Goal: Information Seeking & Learning: Learn about a topic

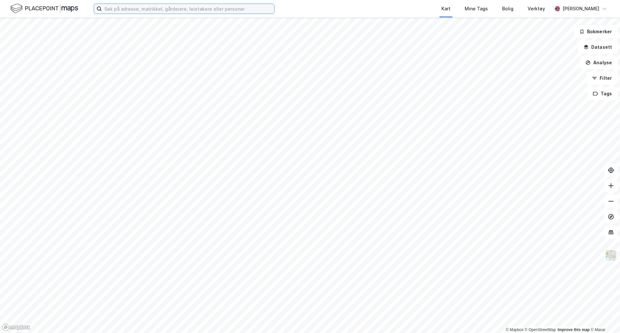
click at [202, 11] on input at bounding box center [188, 9] width 173 height 10
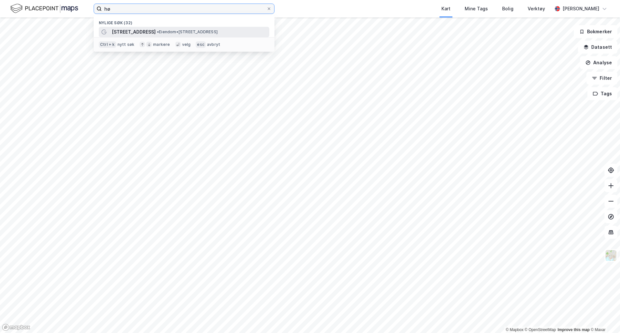
type input "hø"
click at [116, 33] on span "[STREET_ADDRESS]" at bounding box center [134, 32] width 44 height 8
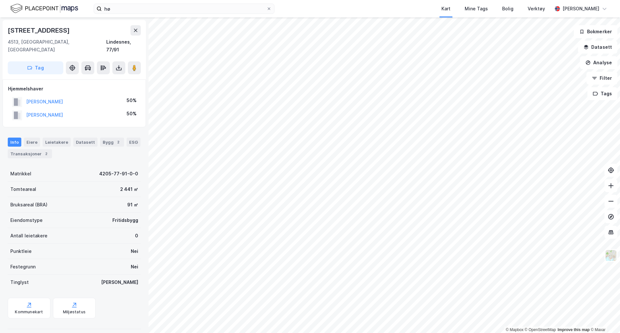
click at [140, 73] on div "© Mapbox © OpenStreetMap Improve this map © [STREET_ADDRESS] Tag Hjemmelshaver …" at bounding box center [310, 175] width 620 height 316
click at [18, 149] on div "Transaksjoner 2" at bounding box center [30, 153] width 44 height 9
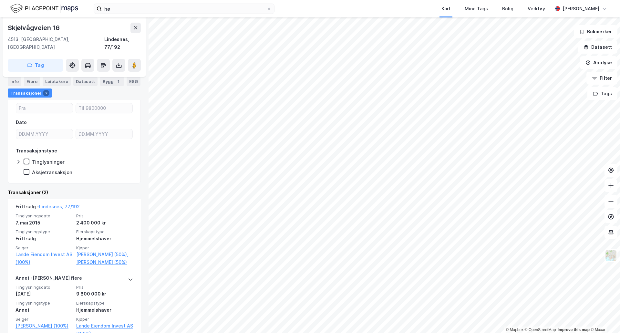
scroll to position [96, 0]
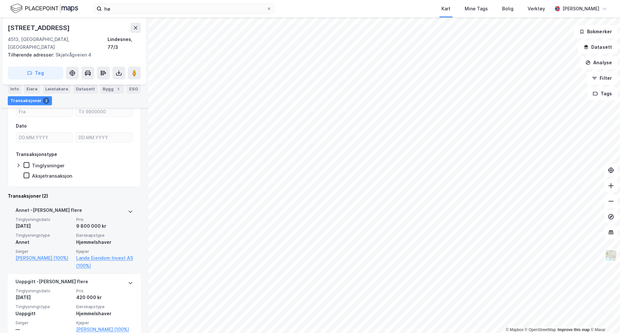
scroll to position [78, 0]
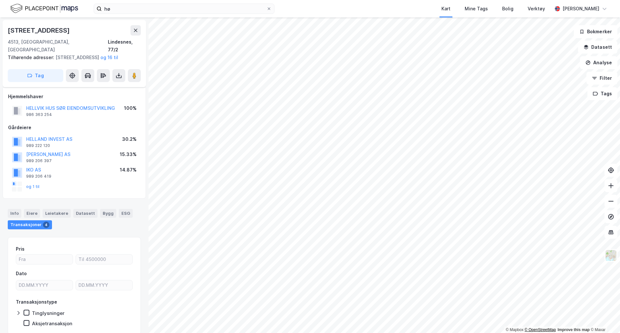
scroll to position [25, 0]
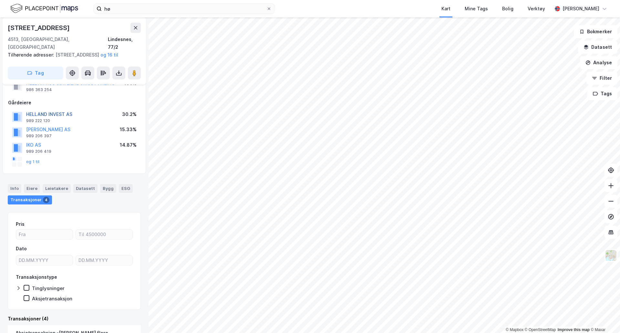
click at [0, 0] on button "HELLAND INVEST AS" at bounding box center [0, 0] width 0 height 0
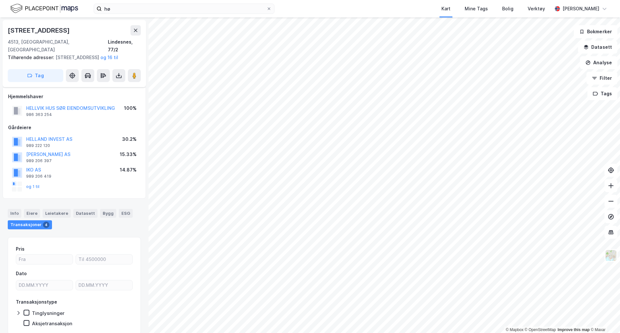
scroll to position [25, 0]
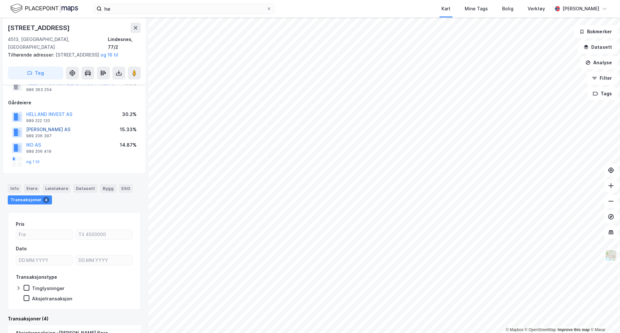
click at [0, 0] on button "[PERSON_NAME] AS" at bounding box center [0, 0] width 0 height 0
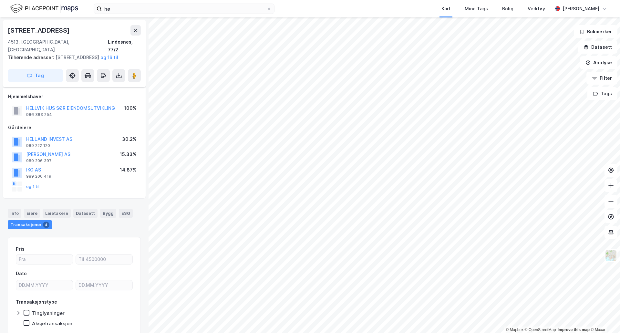
scroll to position [25, 0]
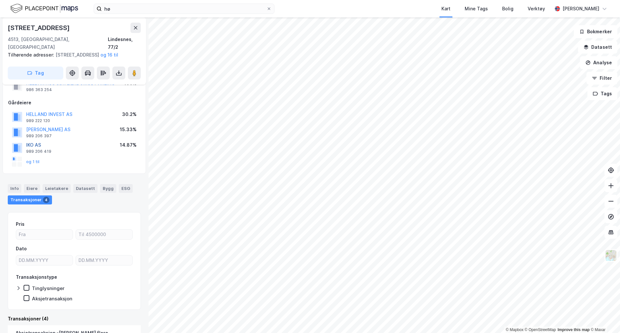
click at [0, 0] on button "IKO AS" at bounding box center [0, 0] width 0 height 0
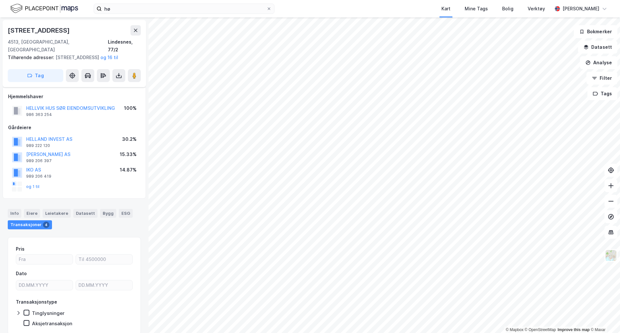
scroll to position [25, 0]
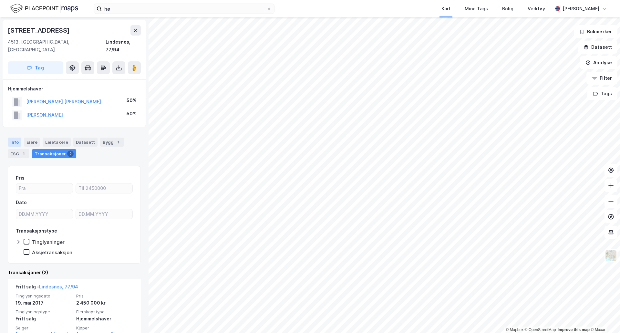
click at [12, 138] on div "Info" at bounding box center [15, 142] width 14 height 9
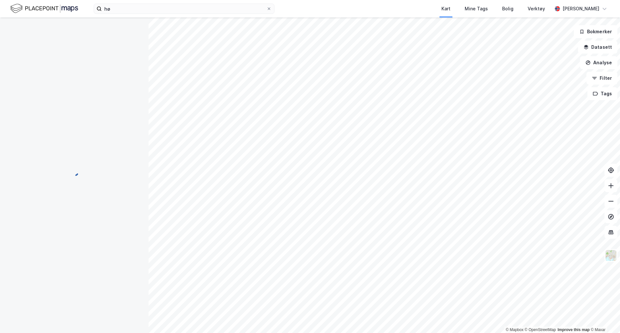
scroll to position [0, 0]
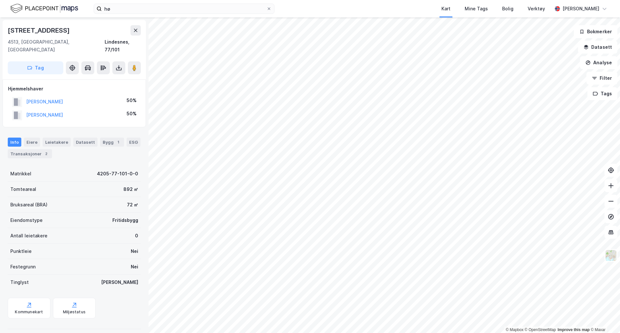
scroll to position [0, 0]
click at [32, 149] on div "Transaksjoner 2" at bounding box center [30, 153] width 44 height 9
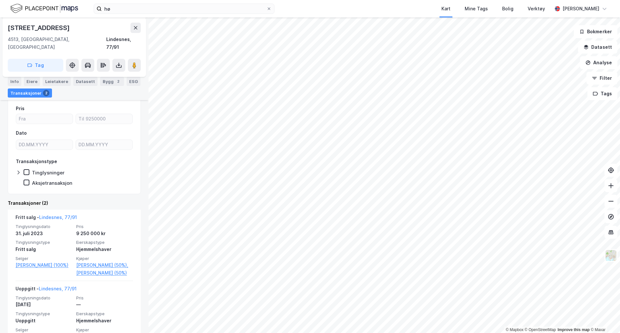
scroll to position [81, 0]
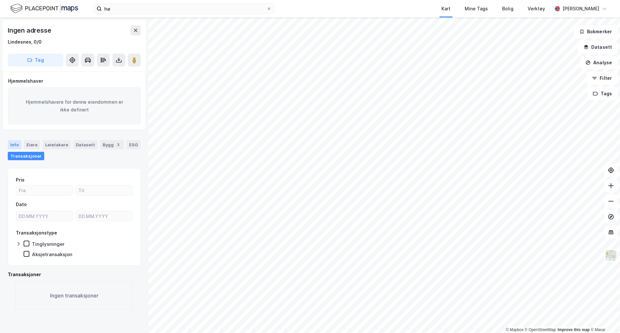
click at [11, 141] on div "Info" at bounding box center [15, 144] width 14 height 9
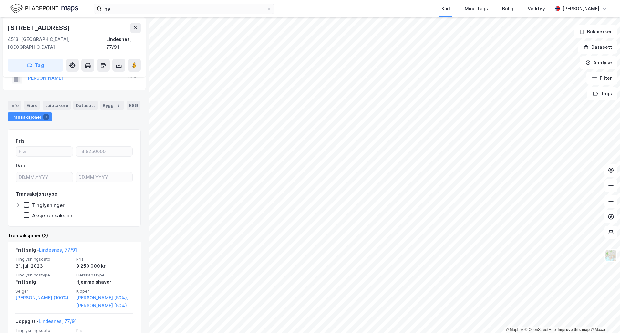
scroll to position [16, 0]
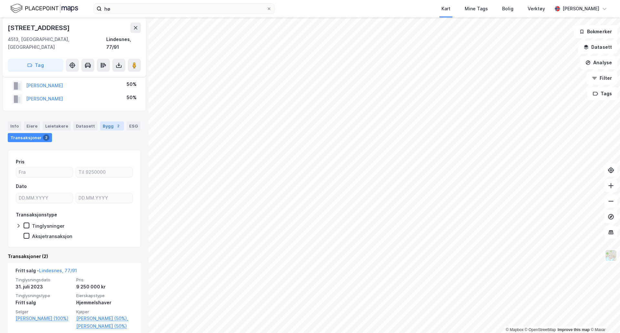
click at [108, 122] on div "Bygg 2" at bounding box center [112, 126] width 24 height 9
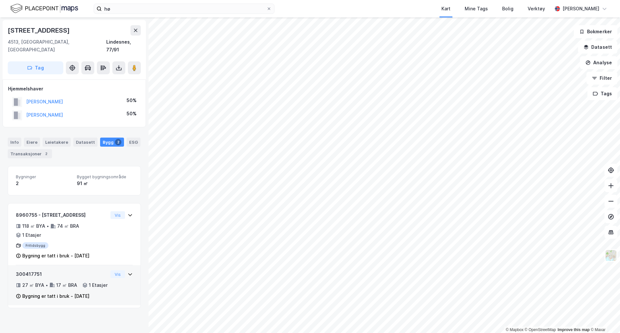
click at [35, 281] on div "27 ㎡ BYA" at bounding box center [33, 285] width 22 height 8
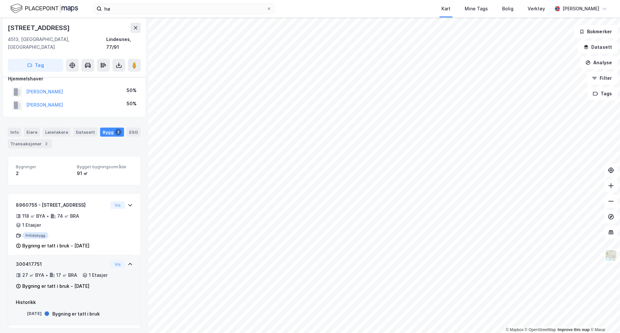
scroll to position [15, 0]
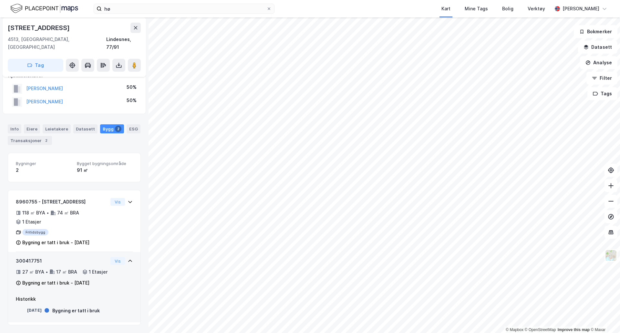
click at [62, 268] on div "17 ㎡ BRA" at bounding box center [66, 272] width 21 height 8
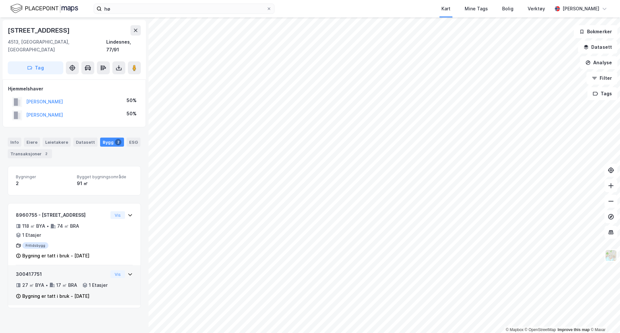
scroll to position [0, 0]
click at [76, 168] on div "© Mapbox © OpenStreetMap Improve this map © [STREET_ADDRESS] Tag Hjemmelshaver …" at bounding box center [310, 175] width 620 height 316
click at [137, 92] on div "© Mapbox © OpenStreetMap Improve this map © [STREET_ADDRESS] Tag Hjemmelshaver …" at bounding box center [310, 175] width 620 height 316
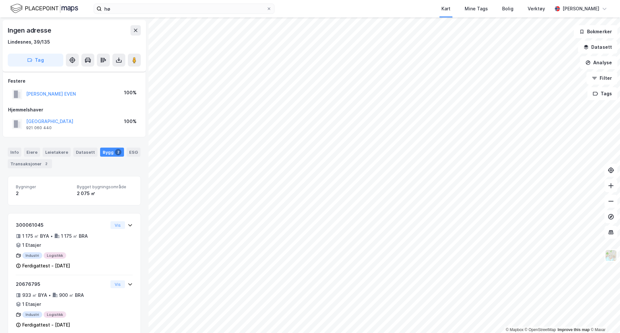
scroll to position [12, 0]
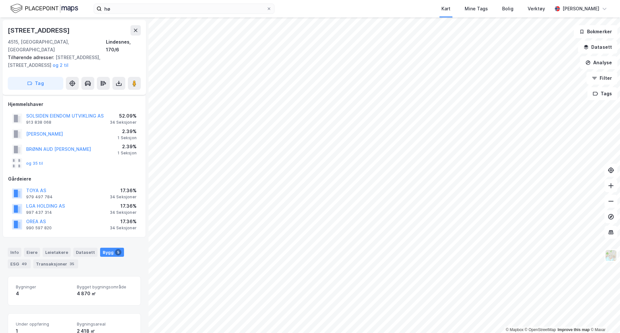
scroll to position [8, 0]
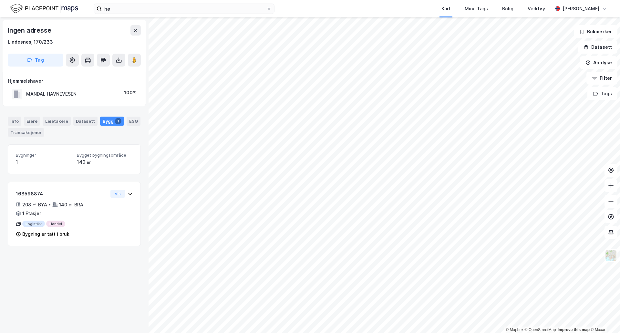
click at [289, 0] on html "hø Kart Mine Tags Bolig Verktøy [PERSON_NAME] © Mapbox © OpenStreetMap Improve …" at bounding box center [310, 166] width 620 height 333
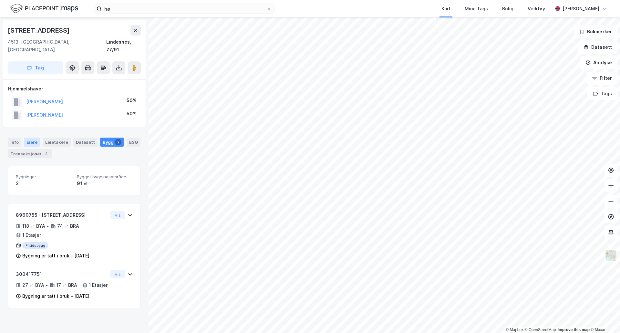
click at [31, 138] on div "Eiere" at bounding box center [32, 142] width 16 height 9
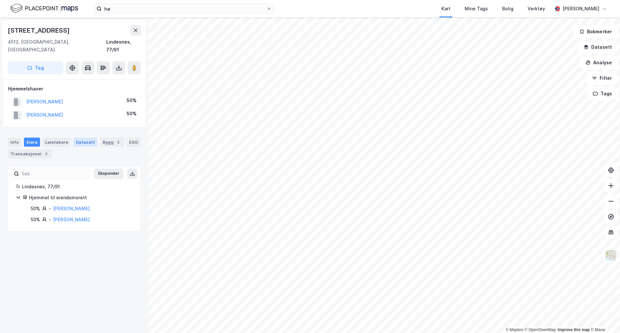
click at [80, 138] on div "Datasett" at bounding box center [85, 142] width 24 height 9
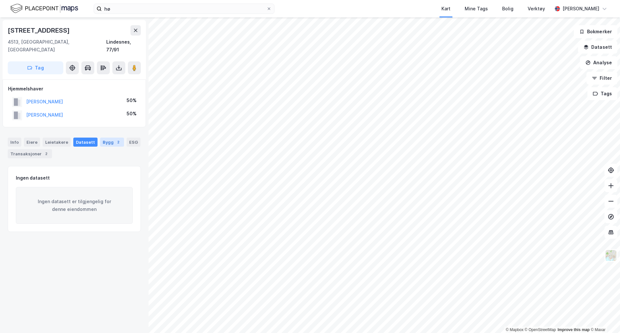
click at [102, 138] on div "Bygg 2" at bounding box center [112, 142] width 24 height 9
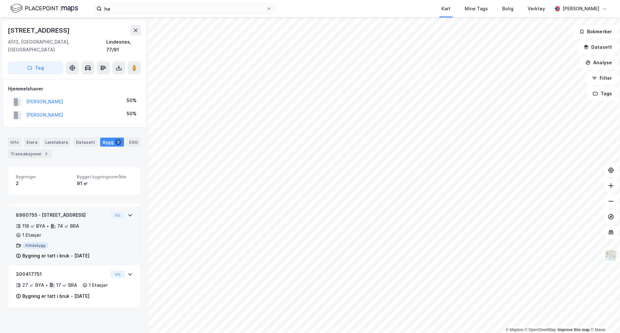
click at [128, 213] on icon at bounding box center [130, 215] width 5 height 5
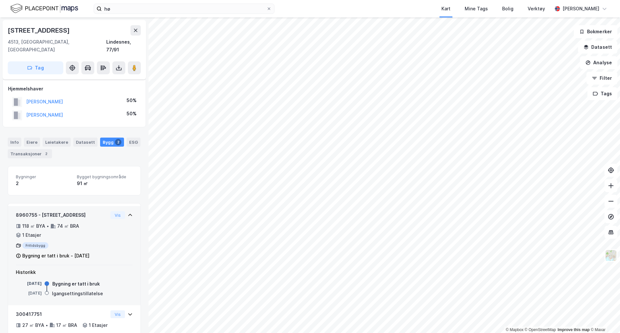
scroll to position [24, 0]
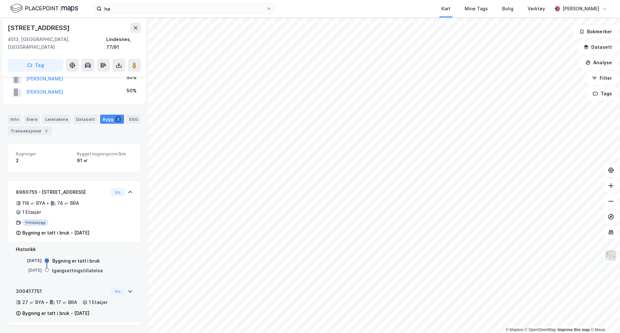
click at [128, 289] on icon at bounding box center [130, 291] width 5 height 5
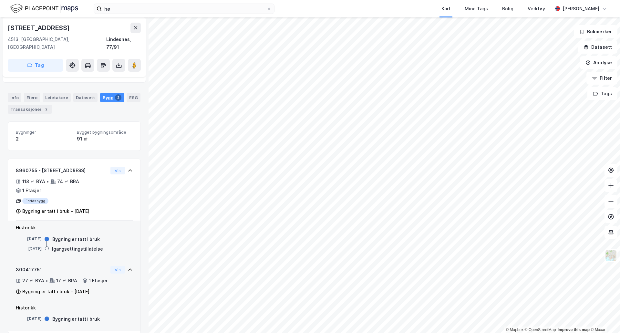
scroll to position [54, 0]
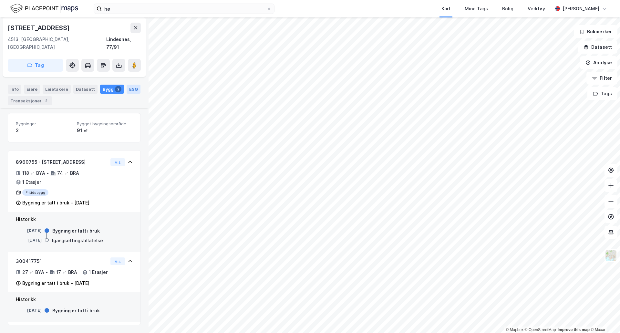
click at [127, 85] on div "ESG" at bounding box center [134, 89] width 14 height 9
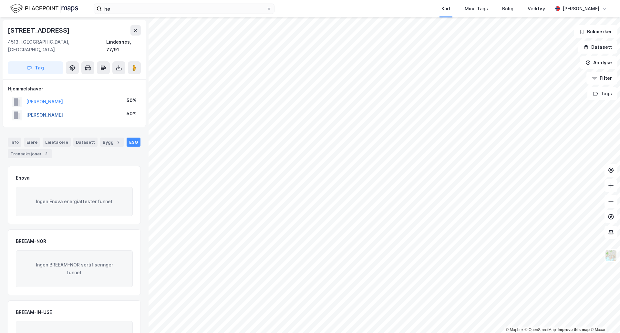
click at [0, 0] on button "[PERSON_NAME]" at bounding box center [0, 0] width 0 height 0
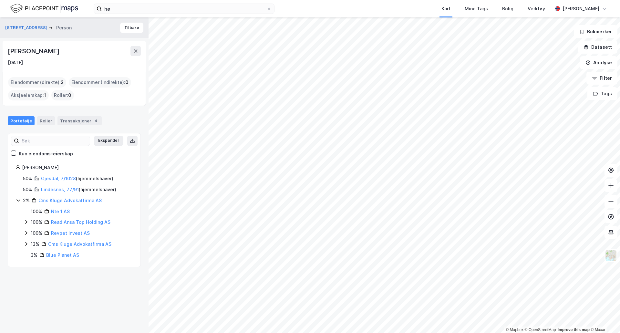
click at [26, 244] on icon at bounding box center [26, 243] width 5 height 5
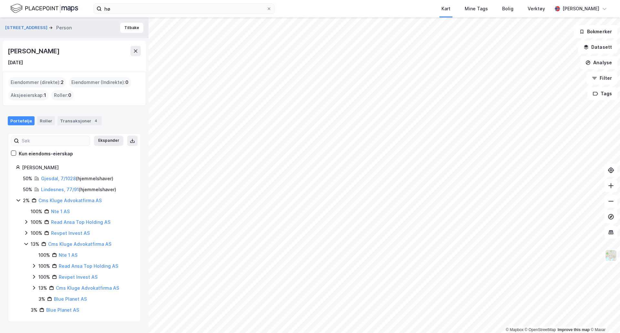
click at [25, 230] on icon at bounding box center [26, 232] width 5 height 5
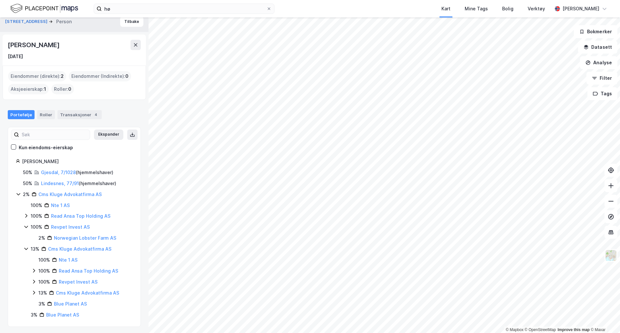
scroll to position [8, 0]
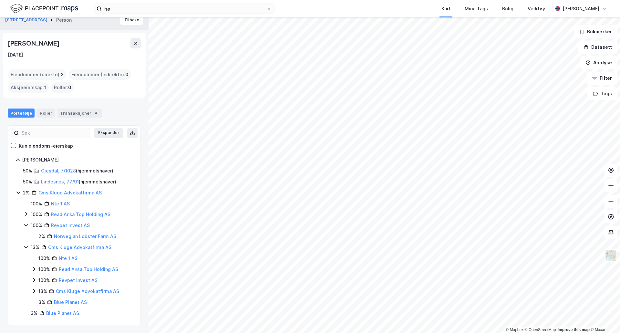
click at [26, 213] on icon at bounding box center [26, 215] width 2 height 4
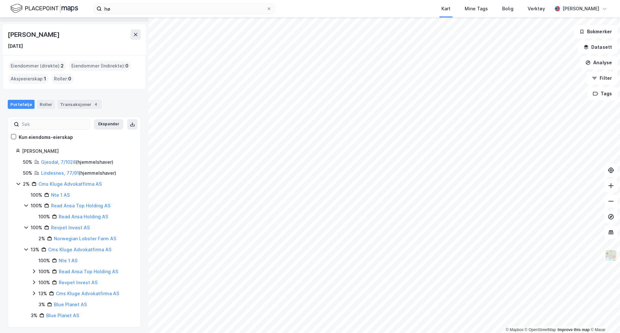
scroll to position [19, 0]
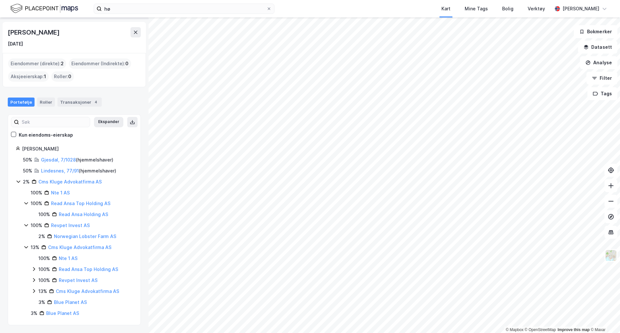
click at [33, 280] on icon at bounding box center [33, 280] width 5 height 5
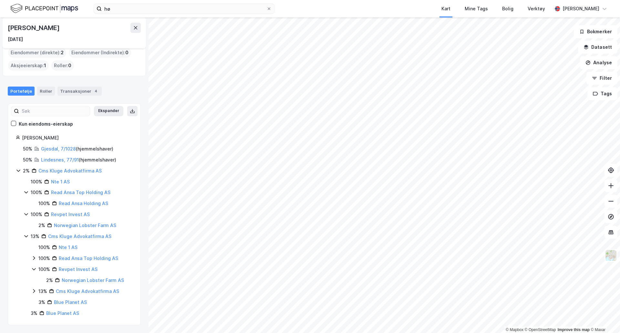
click at [35, 289] on icon at bounding box center [33, 291] width 5 height 5
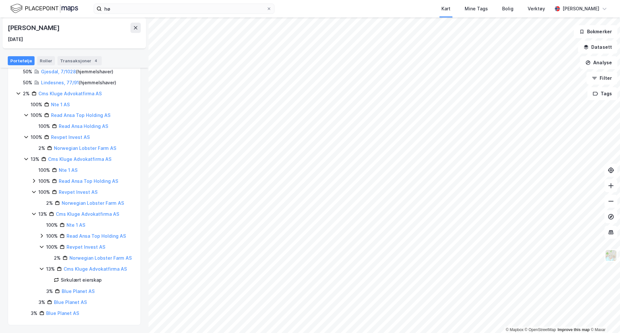
scroll to position [0, 0]
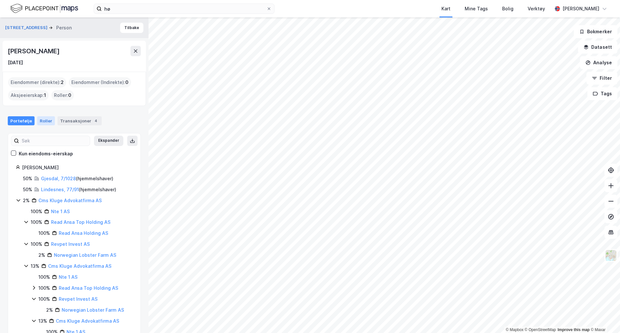
click at [41, 119] on div "Roller" at bounding box center [46, 120] width 18 height 9
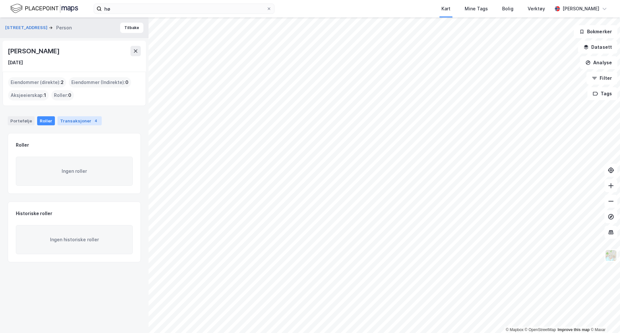
click at [68, 120] on div "Transaksjoner 4" at bounding box center [80, 120] width 44 height 9
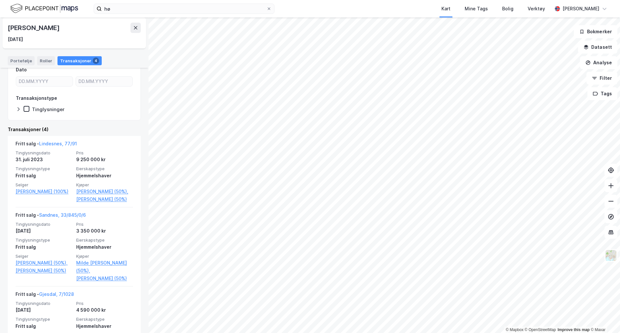
scroll to position [82, 0]
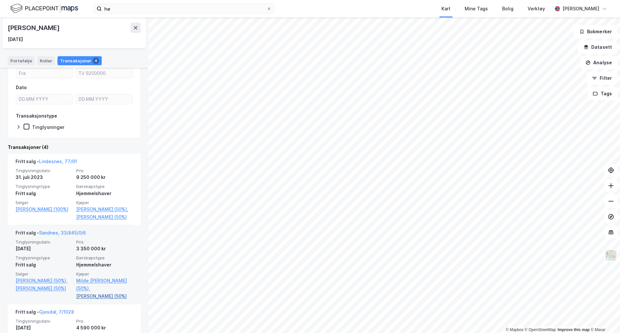
click at [97, 296] on link "[PERSON_NAME] (50%)" at bounding box center [104, 296] width 57 height 8
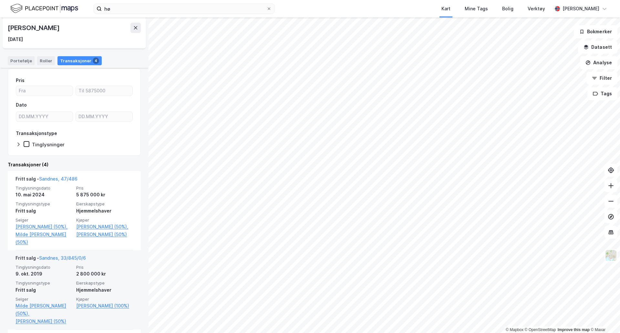
scroll to position [97, 0]
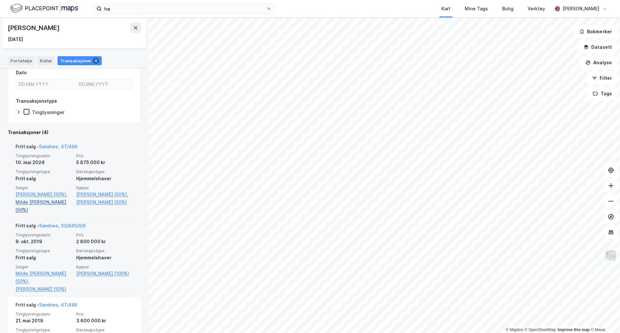
click at [40, 202] on link "Milde [PERSON_NAME] (50%)" at bounding box center [44, 206] width 57 height 16
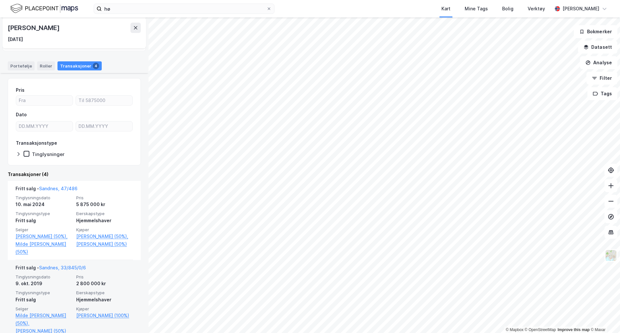
scroll to position [65, 0]
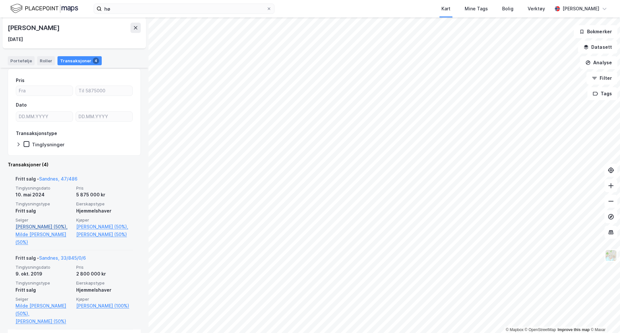
click at [42, 226] on link "[PERSON_NAME] (50%)," at bounding box center [44, 227] width 57 height 8
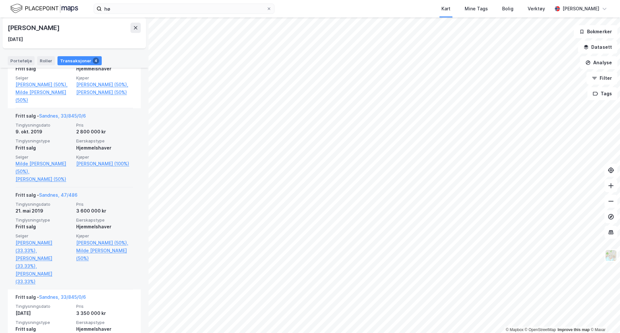
scroll to position [185, 0]
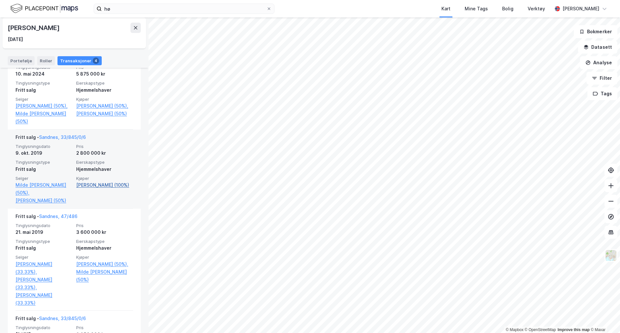
click at [93, 183] on link "[PERSON_NAME] (100%)" at bounding box center [104, 185] width 57 height 8
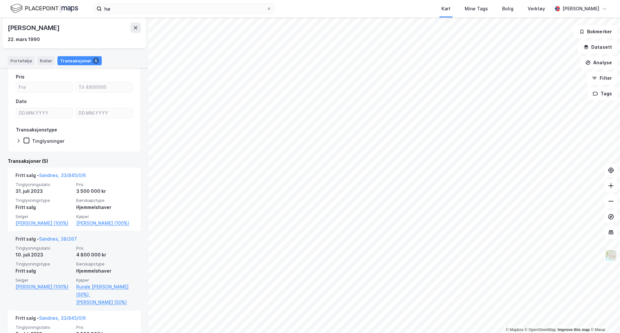
scroll to position [65, 0]
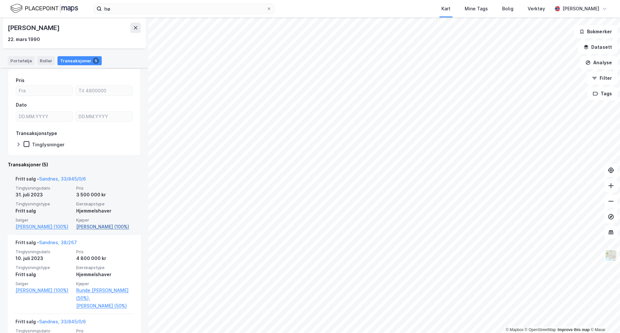
click at [92, 229] on link "[PERSON_NAME] (100%)" at bounding box center [104, 227] width 57 height 8
